Goal: Find specific page/section: Find specific page/section

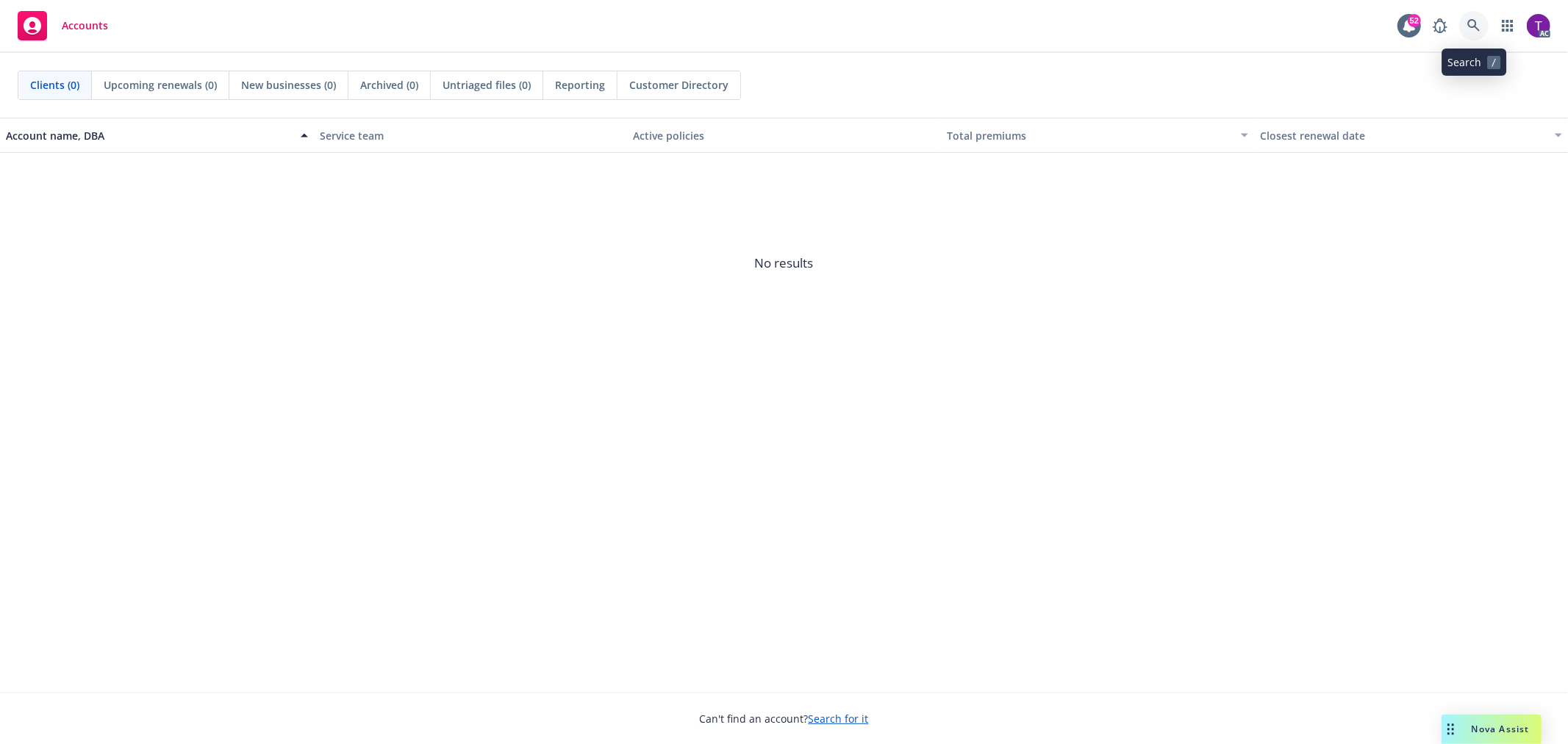
click at [1474, 23] on icon at bounding box center [1473, 25] width 13 height 13
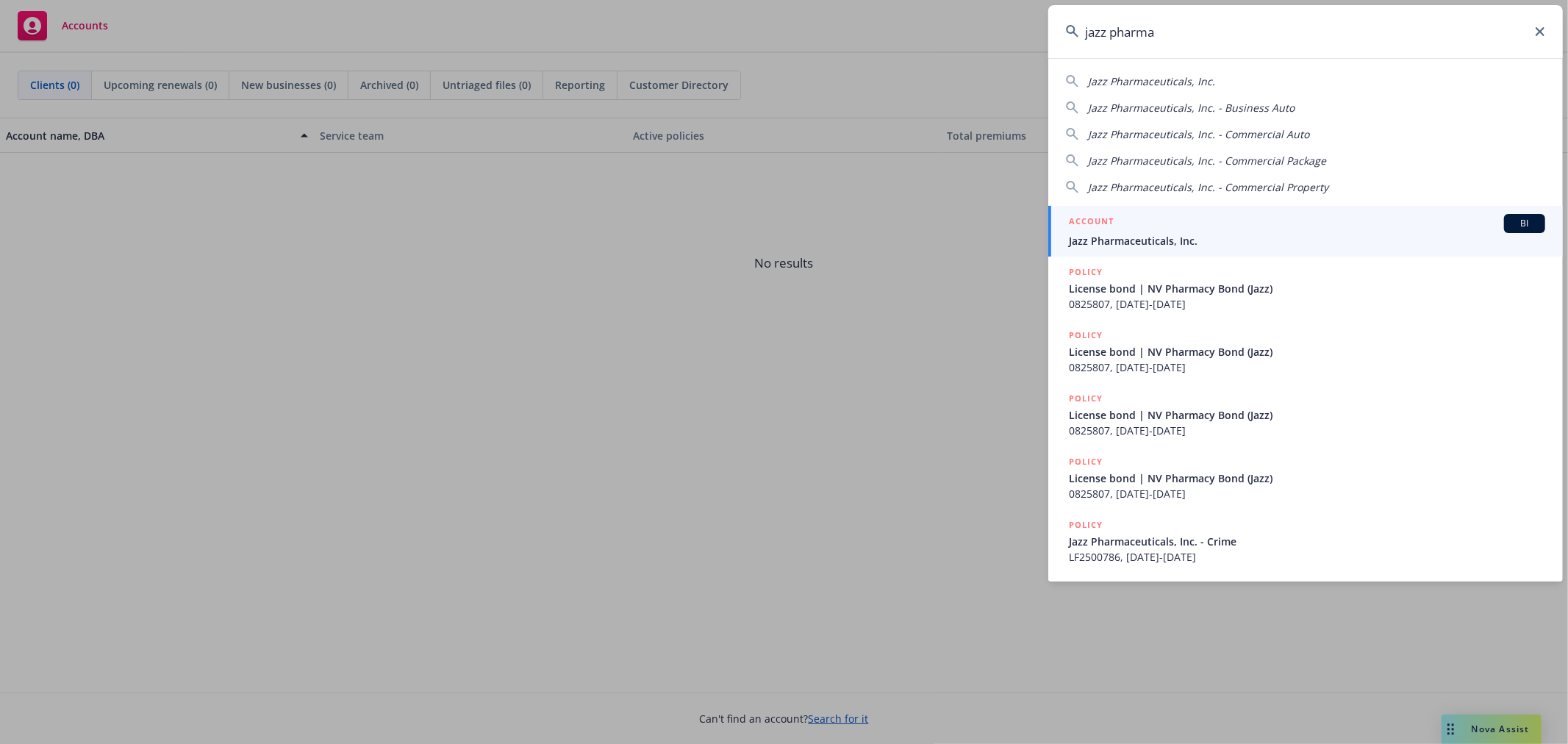
type input "jazz pharma"
click at [1127, 226] on div "ACCOUNT BI" at bounding box center [1307, 223] width 477 height 19
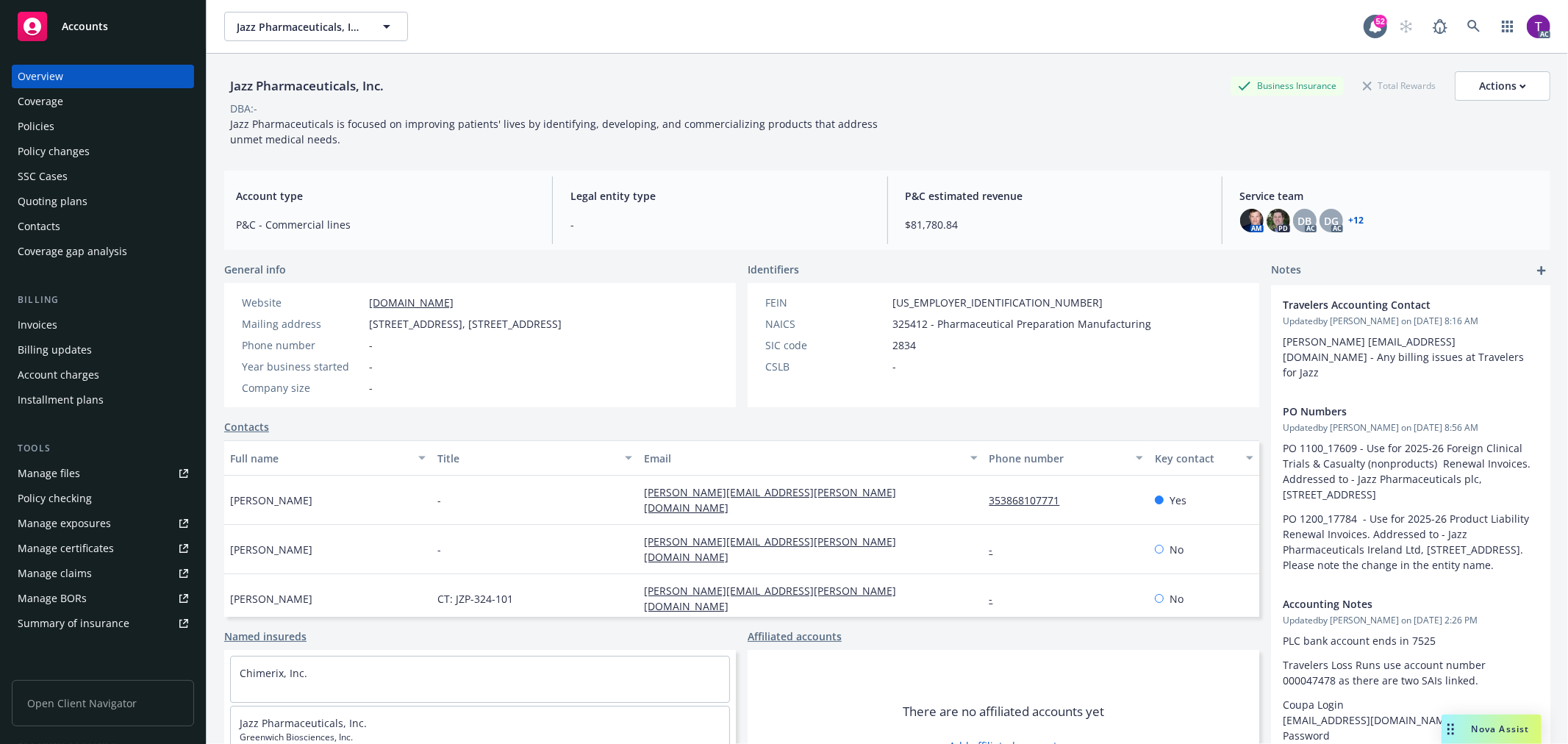
click at [129, 328] on div "Invoices" at bounding box center [102, 324] width 170 height 23
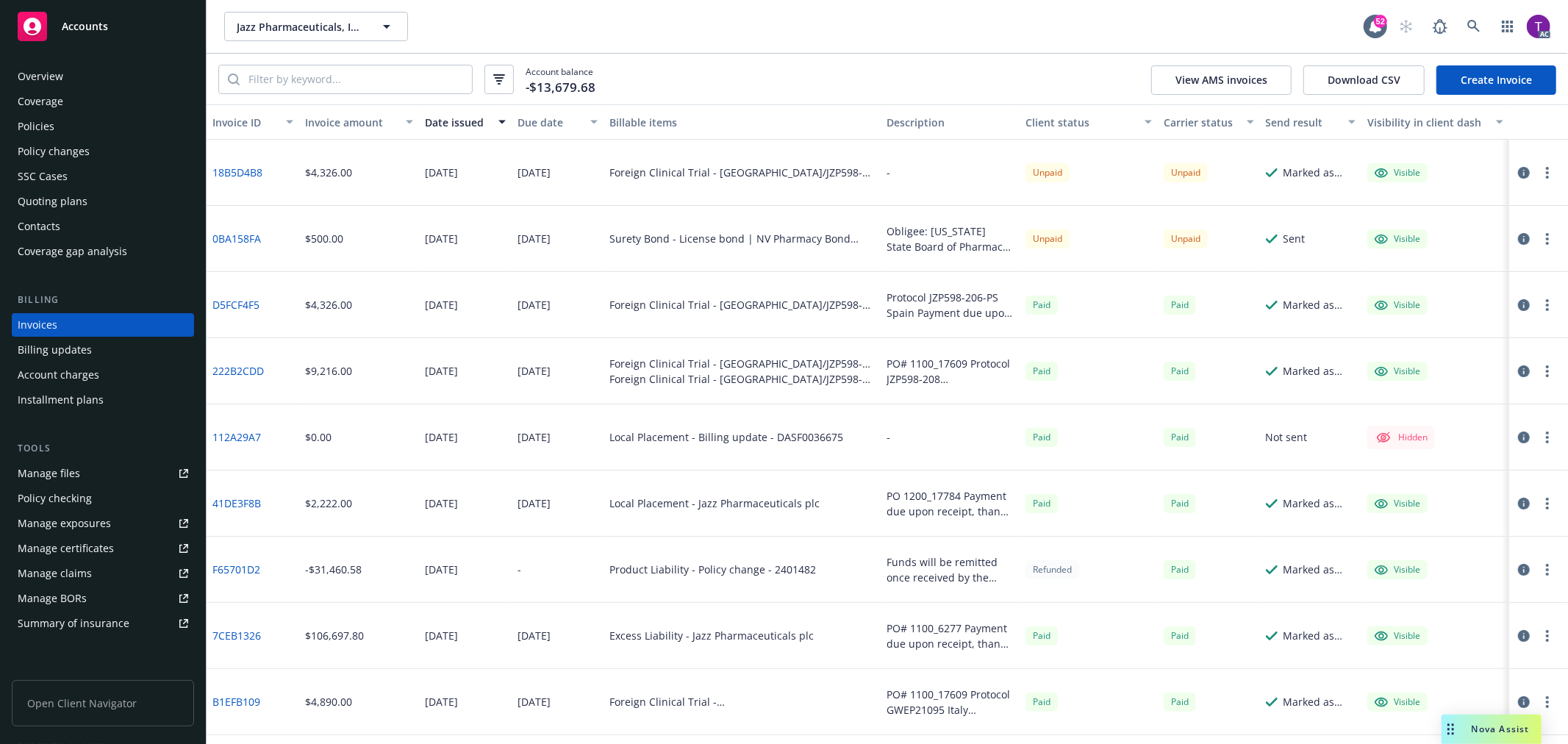
click at [349, 127] on div "Invoice amount" at bounding box center [350, 122] width 92 height 15
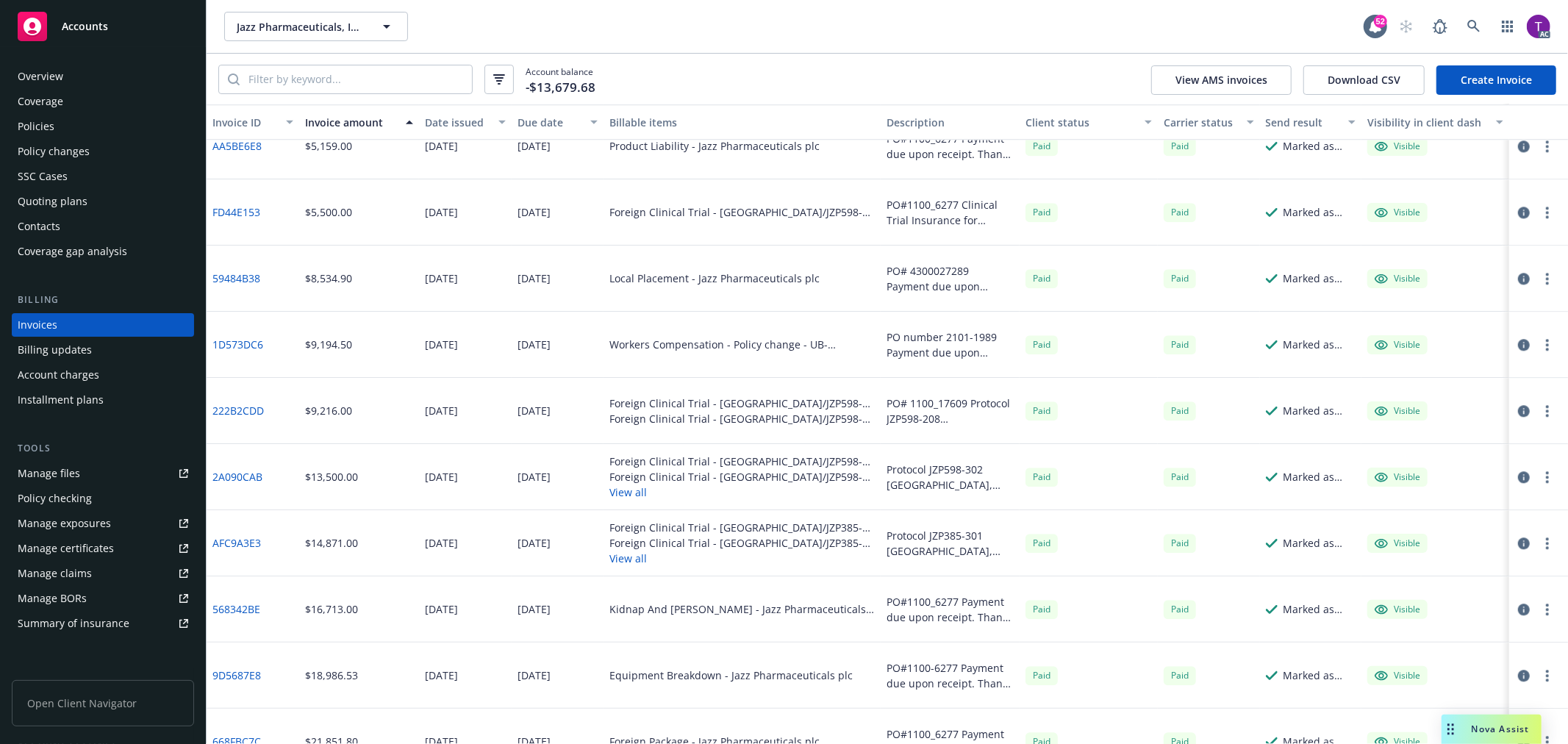
scroll to position [3087, 0]
